Goal: Task Accomplishment & Management: Manage account settings

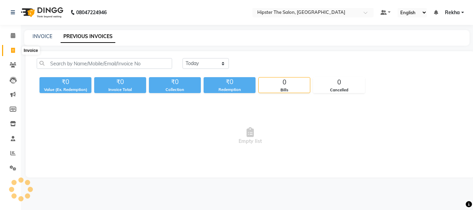
click at [11, 48] on icon at bounding box center [13, 50] width 4 height 5
select select "service"
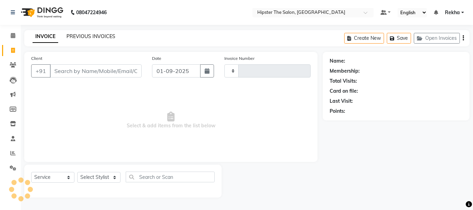
click at [92, 38] on link "PREVIOUS INVOICES" at bounding box center [91, 36] width 49 height 6
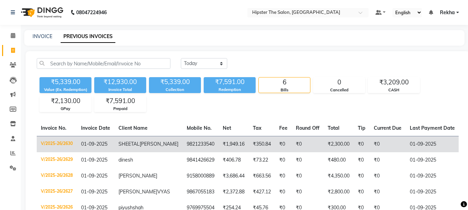
click at [370, 145] on td "₹0" at bounding box center [388, 144] width 36 height 16
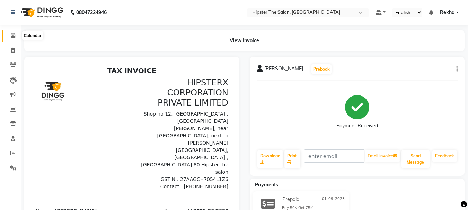
click at [16, 37] on span at bounding box center [13, 36] width 12 height 8
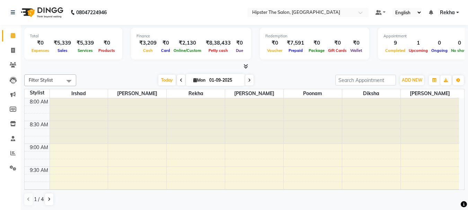
click at [248, 85] on span at bounding box center [249, 80] width 8 height 11
type input "02-09-2025"
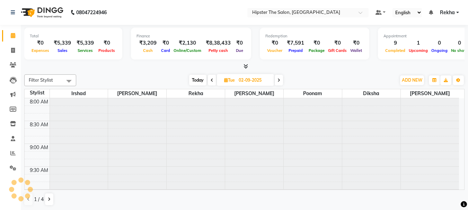
click at [248, 85] on input "02-09-2025" at bounding box center [254, 80] width 35 height 10
select select "9"
select select "2025"
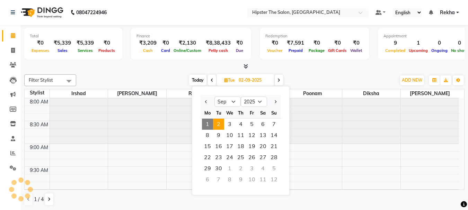
scroll to position [594, 0]
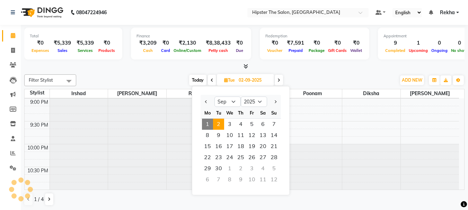
click at [286, 151] on ngb-datepicker "Jan Feb Mar Apr May Jun [DATE] Aug Sep Oct Nov [DATE] 2016 2017 2018 2019 2020 …" at bounding box center [241, 140] width 98 height 109
click at [324, 74] on div "Filter Stylist Select All [PERSON_NAME] [PERSON_NAME] poonam [PERSON_NAME] [PER…" at bounding box center [244, 140] width 441 height 137
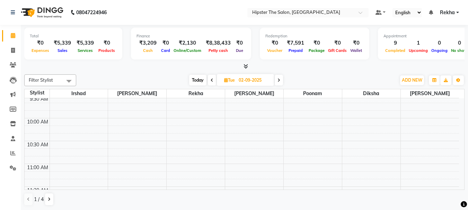
scroll to position [0, 0]
